Goal: Transaction & Acquisition: Purchase product/service

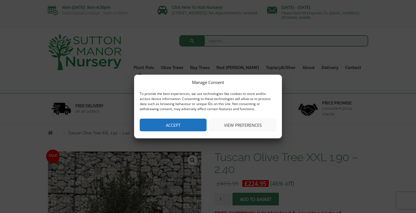
click at [190, 126] on button "Accept" at bounding box center [173, 124] width 67 height 13
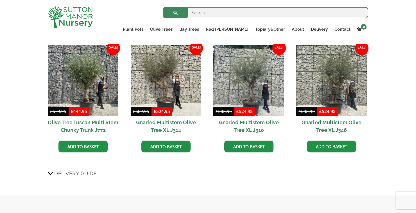
scroll to position [534, 0]
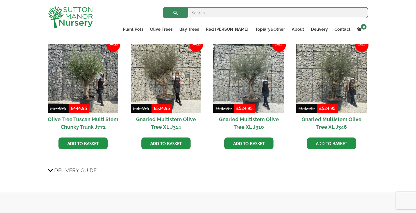
click at [85, 122] on h2 "Olive Tree Tuscan Multi Stem Chunky Trunk J772" at bounding box center [83, 123] width 71 height 20
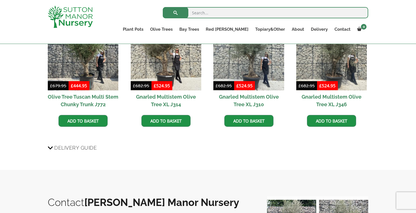
scroll to position [561, 0]
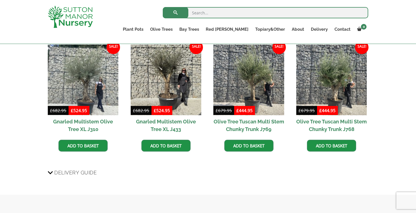
scroll to position [560, 0]
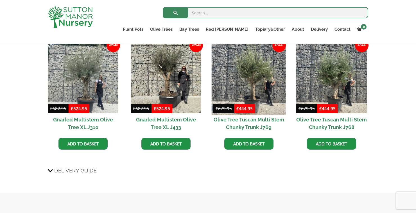
click at [254, 92] on img at bounding box center [249, 78] width 74 height 74
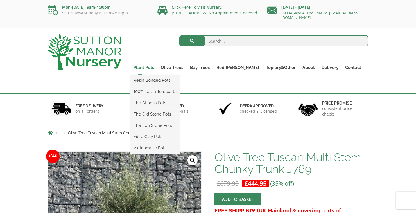
click at [158, 66] on link "Plant Pots" at bounding box center [143, 68] width 27 height 8
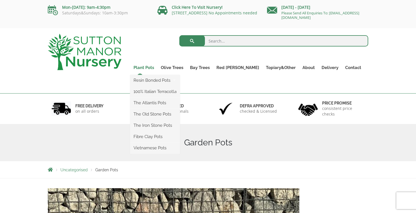
click at [158, 67] on link "Plant Pots" at bounding box center [143, 68] width 27 height 8
click at [159, 75] on ul "Resin Bonded Pots The Milan Pots The Capri Pots The Brunello Pots The Venice Cu…" at bounding box center [155, 114] width 50 height 79
click at [180, 118] on link "The Old Stone Pots" at bounding box center [155, 114] width 50 height 8
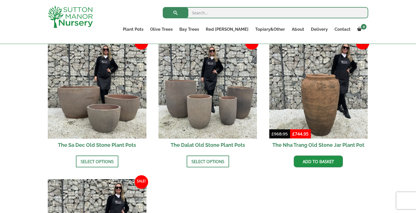
scroll to position [350, 0]
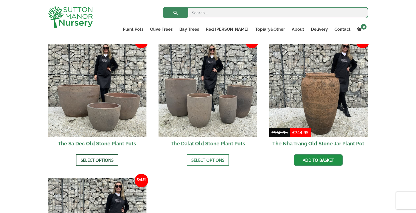
click at [107, 157] on link "Select options" at bounding box center [97, 160] width 42 height 12
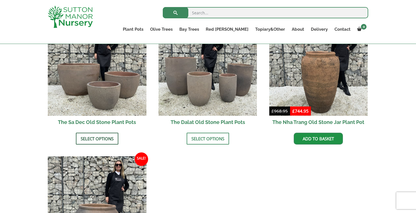
scroll to position [377, 0]
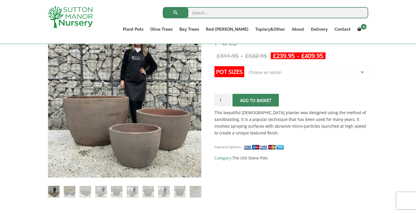
scroll to position [99, 0]
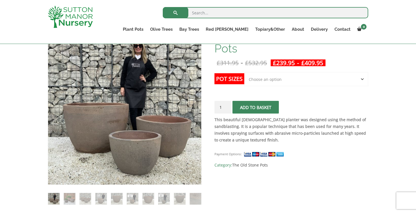
click at [357, 82] on select "Choose an option Click here to buy the 3rd to Largest Pot In The Picture Click …" at bounding box center [306, 79] width 124 height 14
click at [244, 72] on select "Choose an option Click here to buy the 3rd to Largest Pot In The Picture Click …" at bounding box center [306, 79] width 124 height 14
select select "Click here to buy the 2nd to Largest Pot In The Picture"
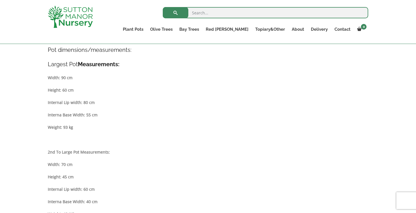
scroll to position [307, 0]
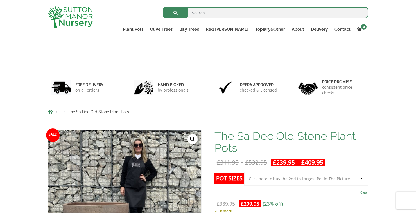
select select "Click here to buy the 2nd to Largest Pot In The Picture"
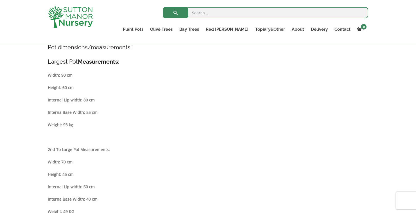
scroll to position [192, 0]
